Goal: Task Accomplishment & Management: Use online tool/utility

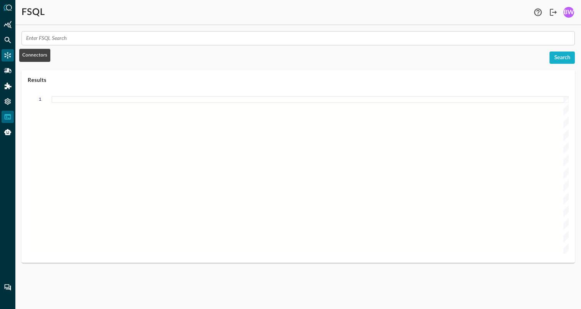
click at [8, 52] on icon "Connectors" at bounding box center [8, 55] width 7 height 7
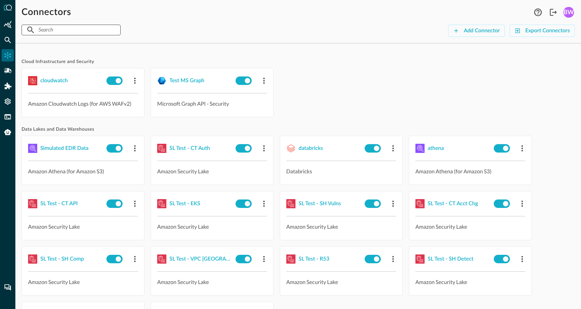
click at [63, 30] on input "text" at bounding box center [70, 30] width 65 height 14
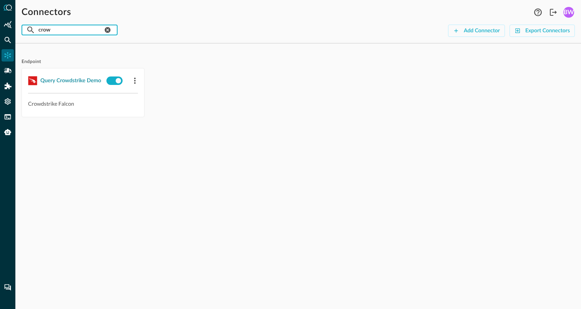
type input "crow"
click at [62, 81] on div "Query Crowdstrike Demo" at bounding box center [70, 81] width 61 height 10
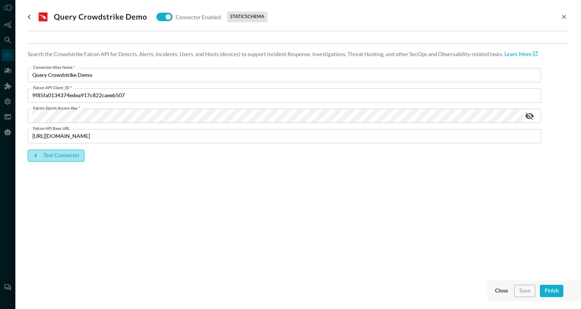
click at [60, 158] on button "Test Connector" at bounding box center [56, 156] width 57 height 12
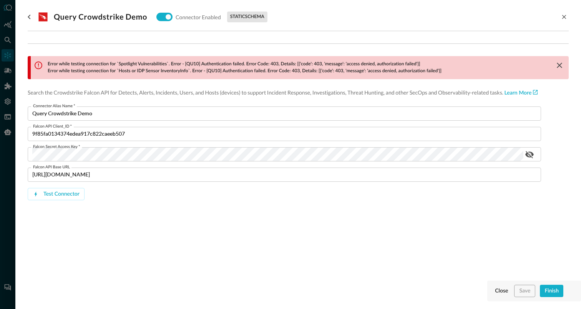
click at [296, 70] on p "Error while testing connection for `Hosts or IDP Sensor InventoryInfo`. Error -…" at bounding box center [245, 71] width 394 height 7
click at [443, 70] on div "Error while testing connection for `Spotlight Vulnerabilities`. Error - [QU10] …" at bounding box center [300, 67] width 538 height 23
click at [50, 62] on p "Error while testing connection for `Spotlight Vulnerabilities`. Error - [QU10] …" at bounding box center [245, 64] width 394 height 7
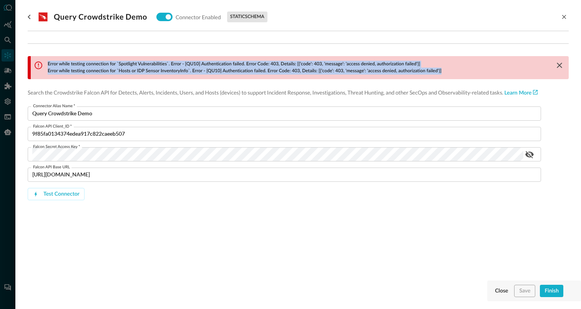
drag, startPoint x: 455, startPoint y: 72, endPoint x: 82, endPoint y: 52, distance: 373.9
click at [82, 52] on div "Error while testing connection for `Spotlight Vulnerabilities`. Error - [QU10] …" at bounding box center [298, 137] width 541 height 175
copy div "Error while testing connection for `Spotlight Vulnerabilities`. Error - [QU10] …"
